Goal: Task Accomplishment & Management: Complete application form

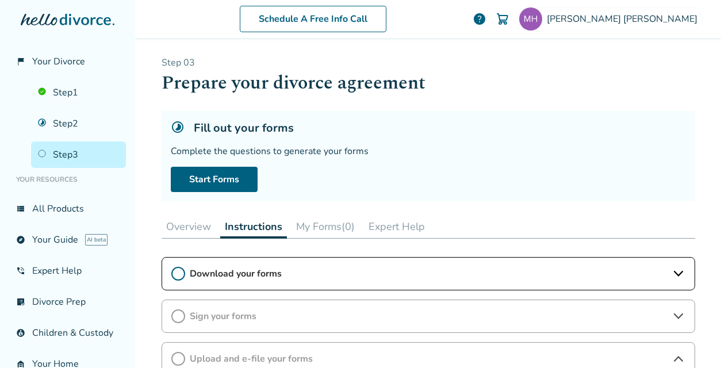
scroll to position [110, 0]
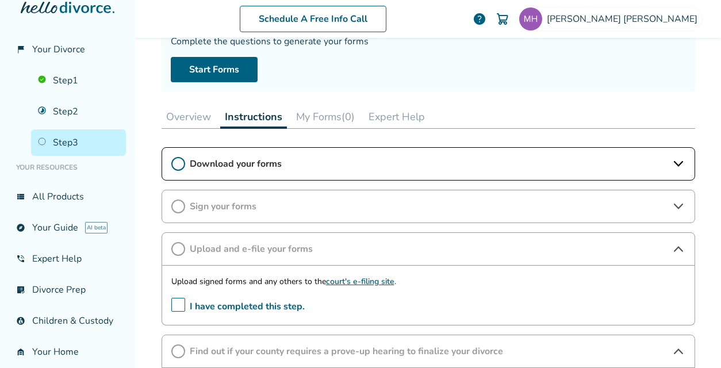
click at [241, 164] on span "Download your forms" at bounding box center [428, 163] width 477 height 13
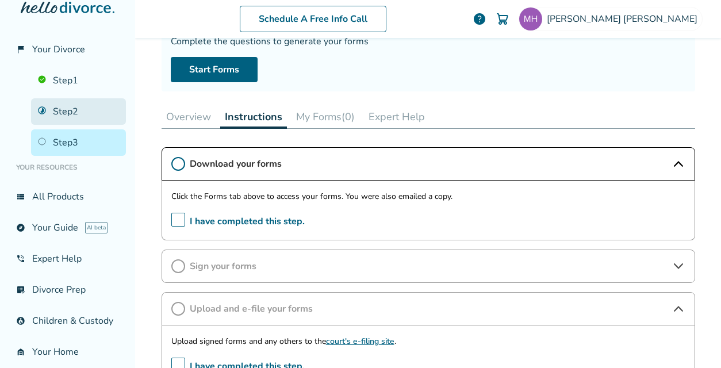
click at [94, 113] on link "Step 2" at bounding box center [78, 111] width 95 height 26
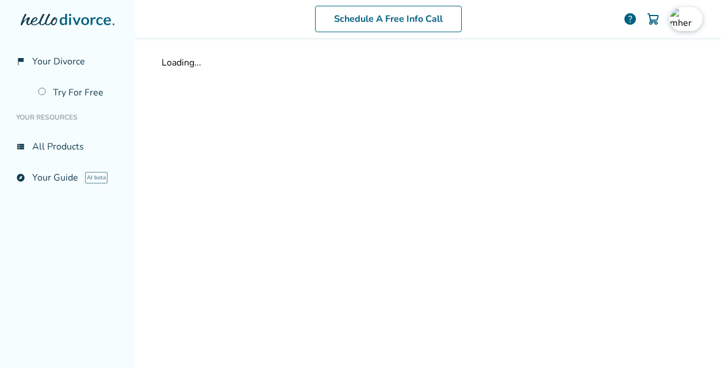
click at [670, 19] on img at bounding box center [681, 18] width 23 height 23
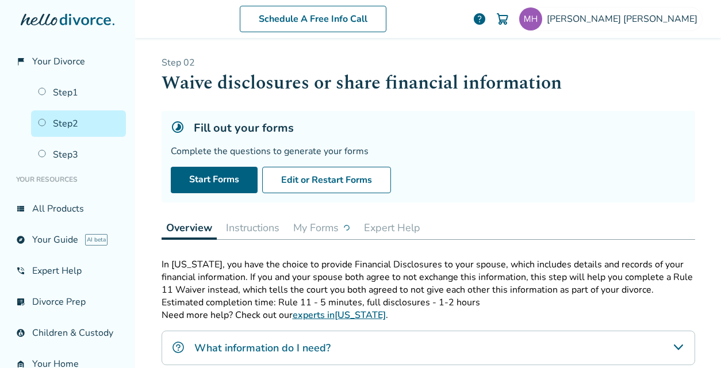
click at [402, 117] on div "Fill out your forms Complete the questions to generate your forms Start Forms E…" at bounding box center [428, 156] width 533 height 91
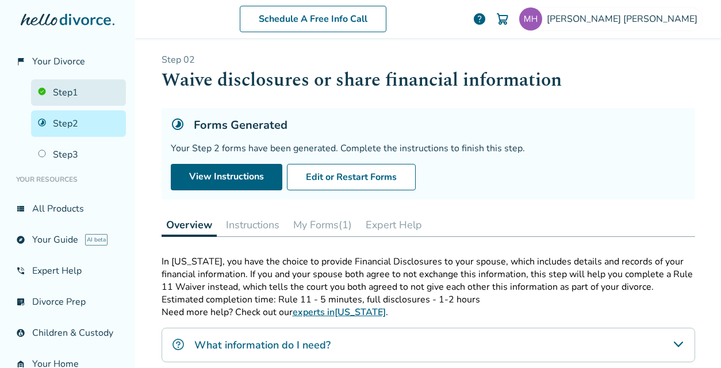
click at [59, 91] on link "Step 1" at bounding box center [78, 92] width 95 height 26
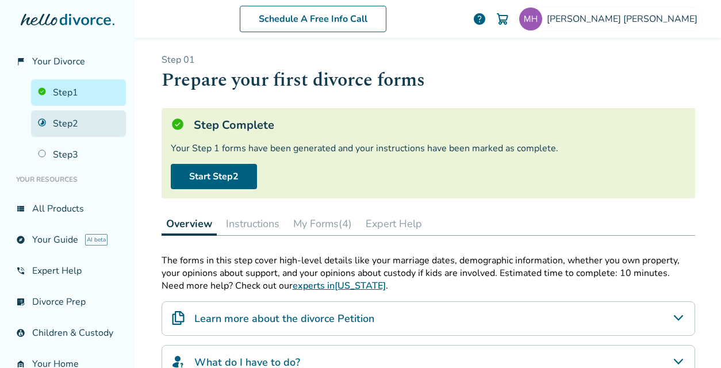
click at [66, 111] on link "Step 2" at bounding box center [78, 123] width 95 height 26
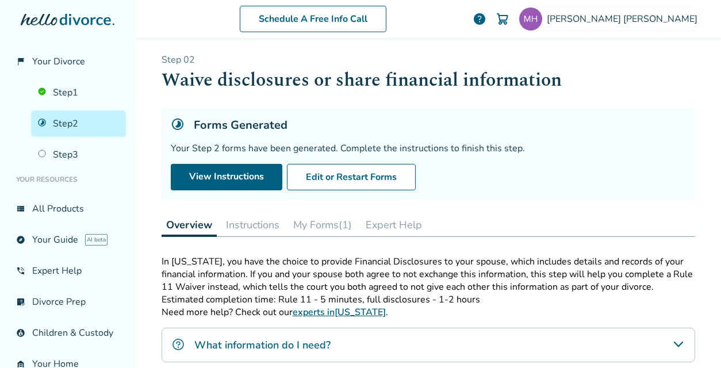
click at [240, 228] on button "Instructions" at bounding box center [252, 224] width 63 height 23
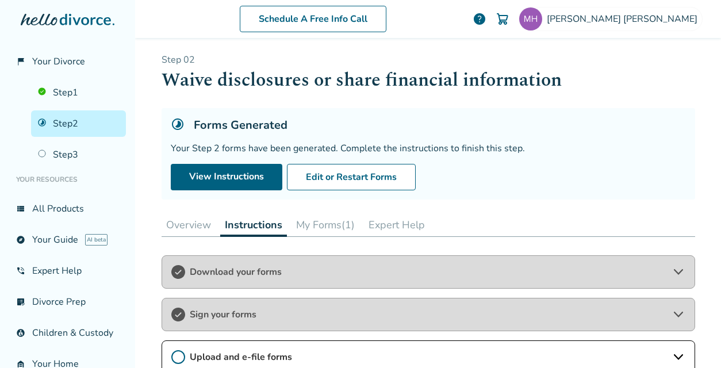
click at [320, 217] on button "My Forms (1)" at bounding box center [325, 224] width 68 height 23
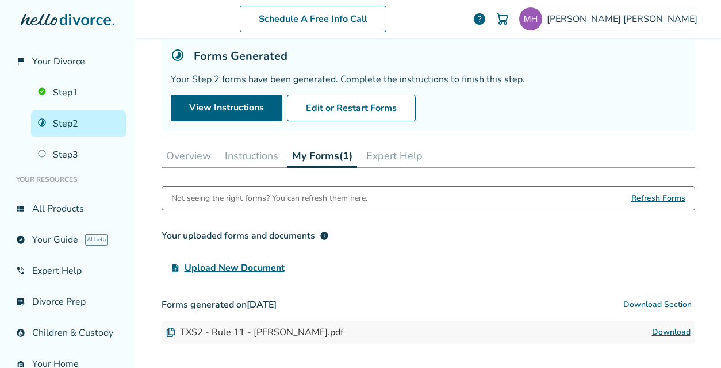
scroll to position [72, 0]
click at [222, 156] on button "Instructions" at bounding box center [251, 155] width 63 height 23
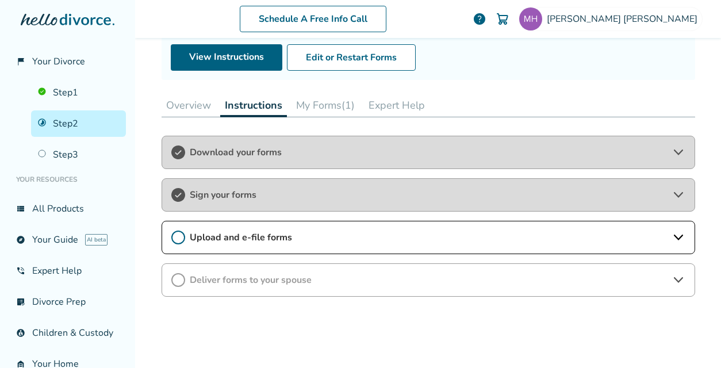
scroll to position [125, 0]
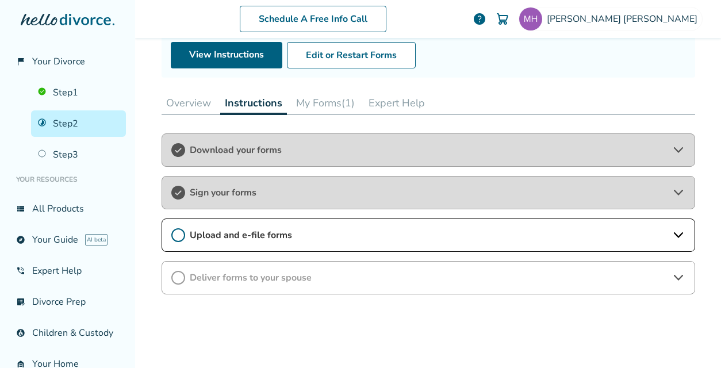
click at [288, 229] on span "Upload and e-file forms" at bounding box center [428, 235] width 477 height 13
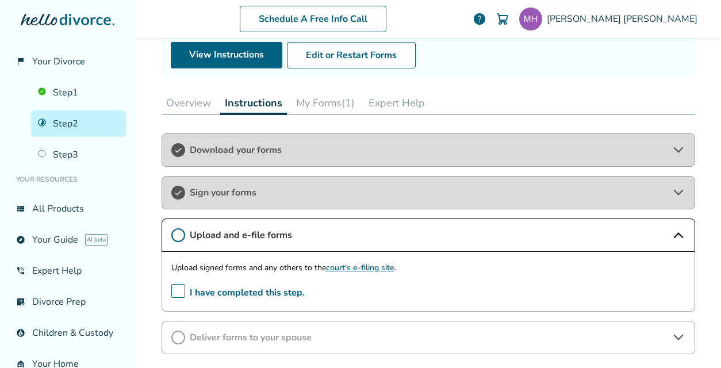
click at [342, 267] on link "court's e-filing site" at bounding box center [360, 267] width 68 height 11
